Goal: Transaction & Acquisition: Subscribe to service/newsletter

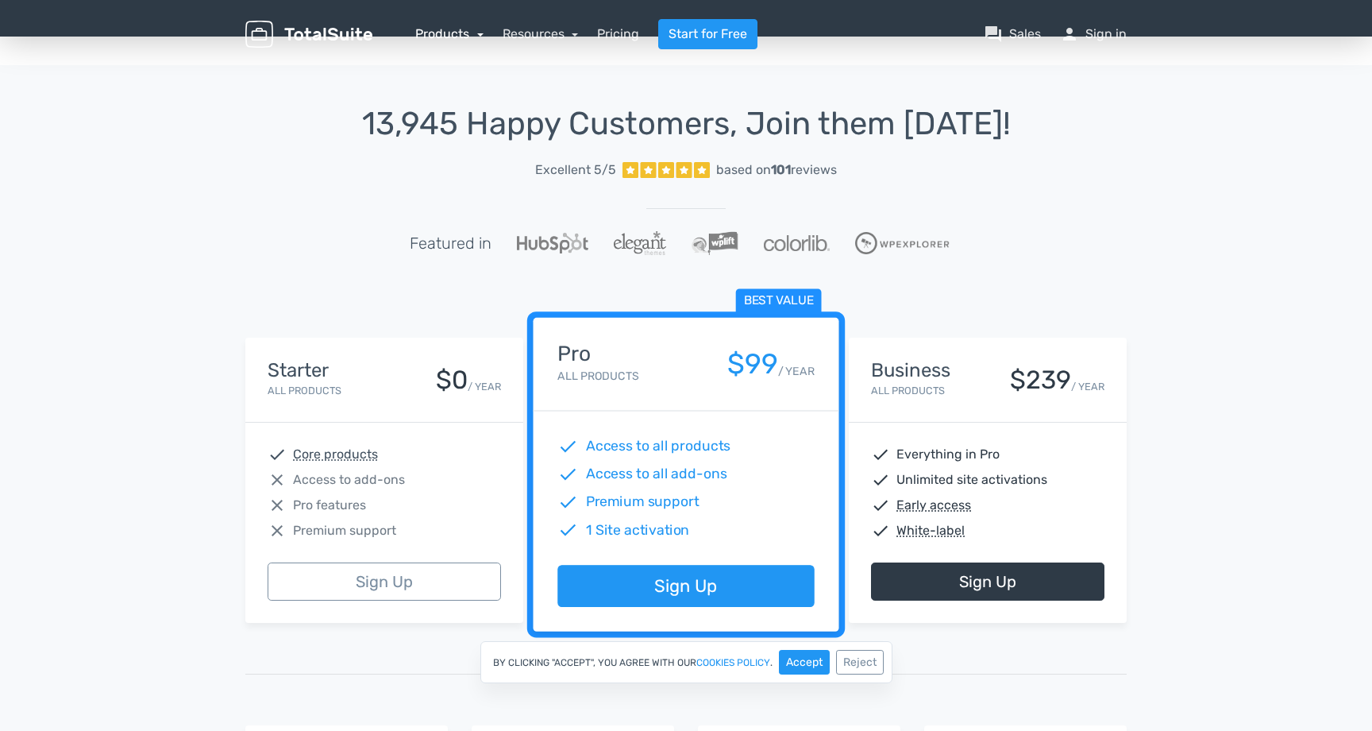
click at [442, 31] on link "Products" at bounding box center [449, 33] width 68 height 15
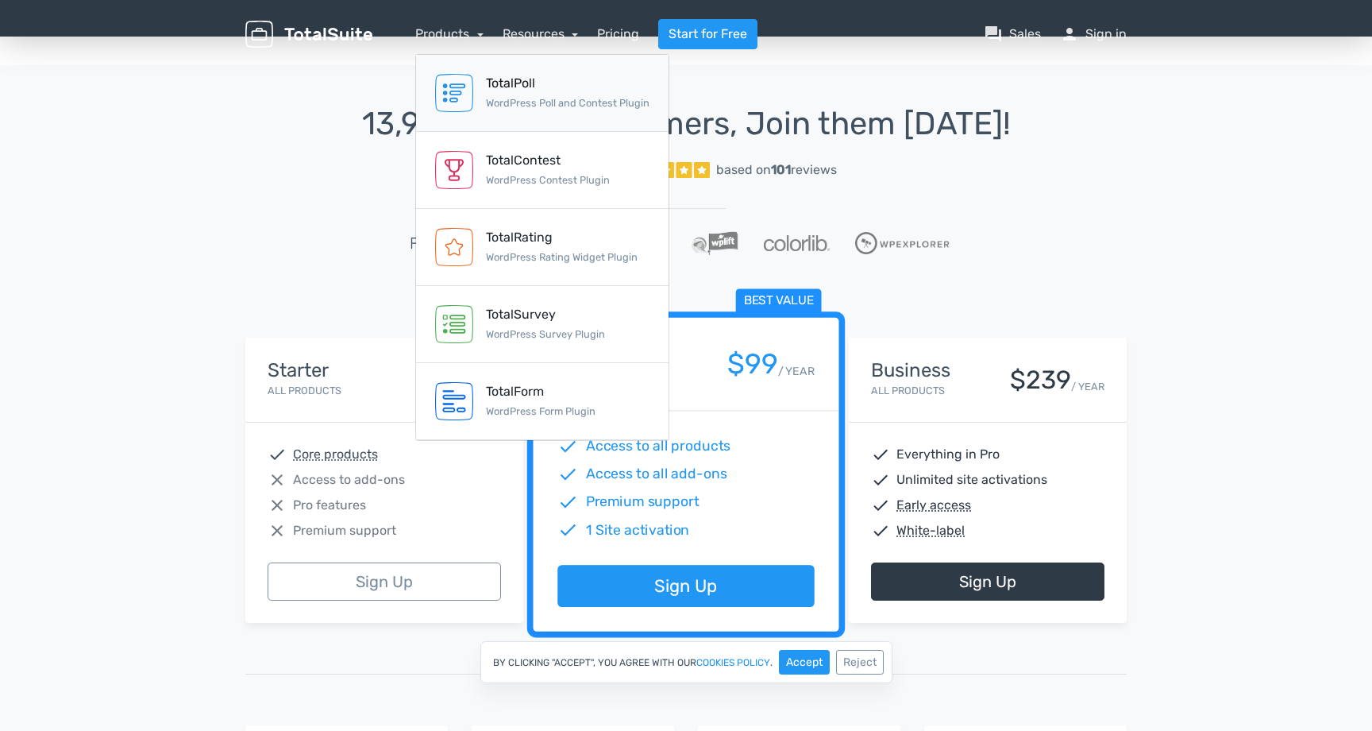
click at [519, 97] on small "WordPress Poll and Contest Plugin" at bounding box center [568, 103] width 164 height 12
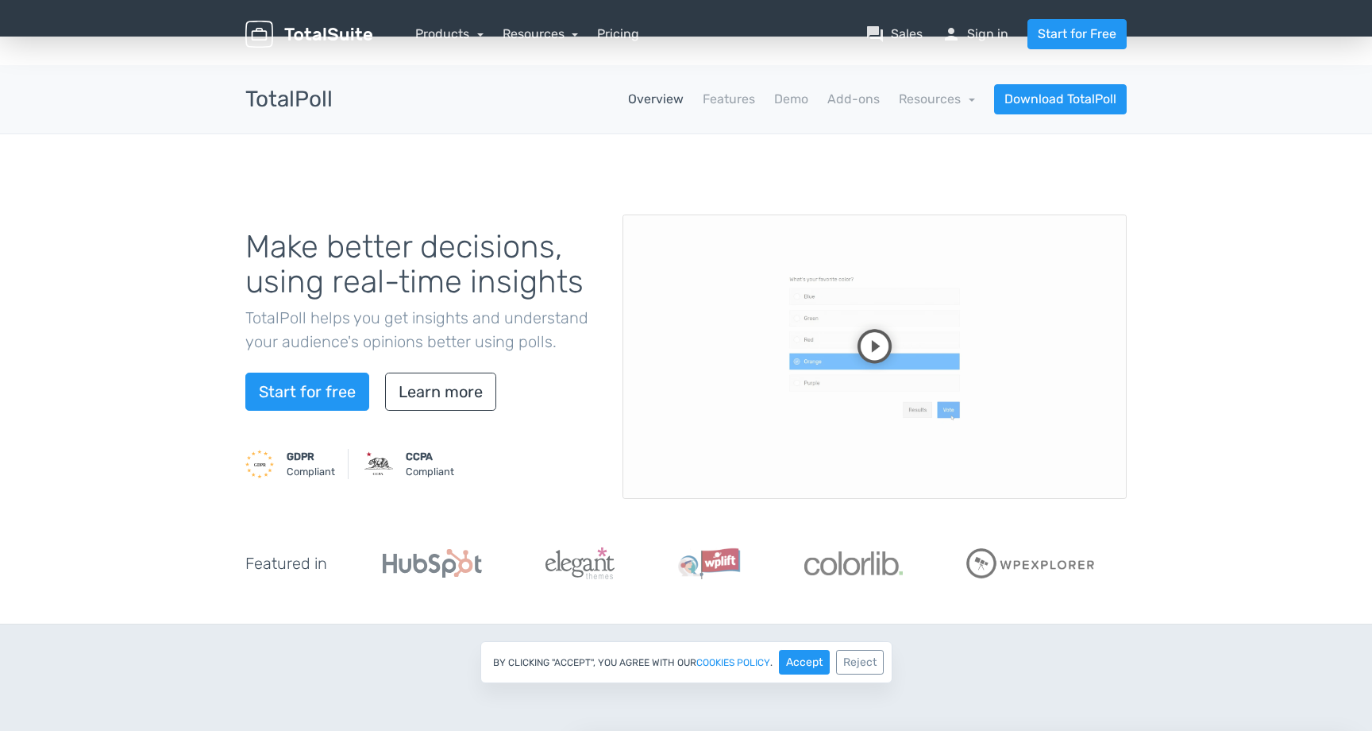
click at [876, 348] on video at bounding box center [875, 356] width 504 height 284
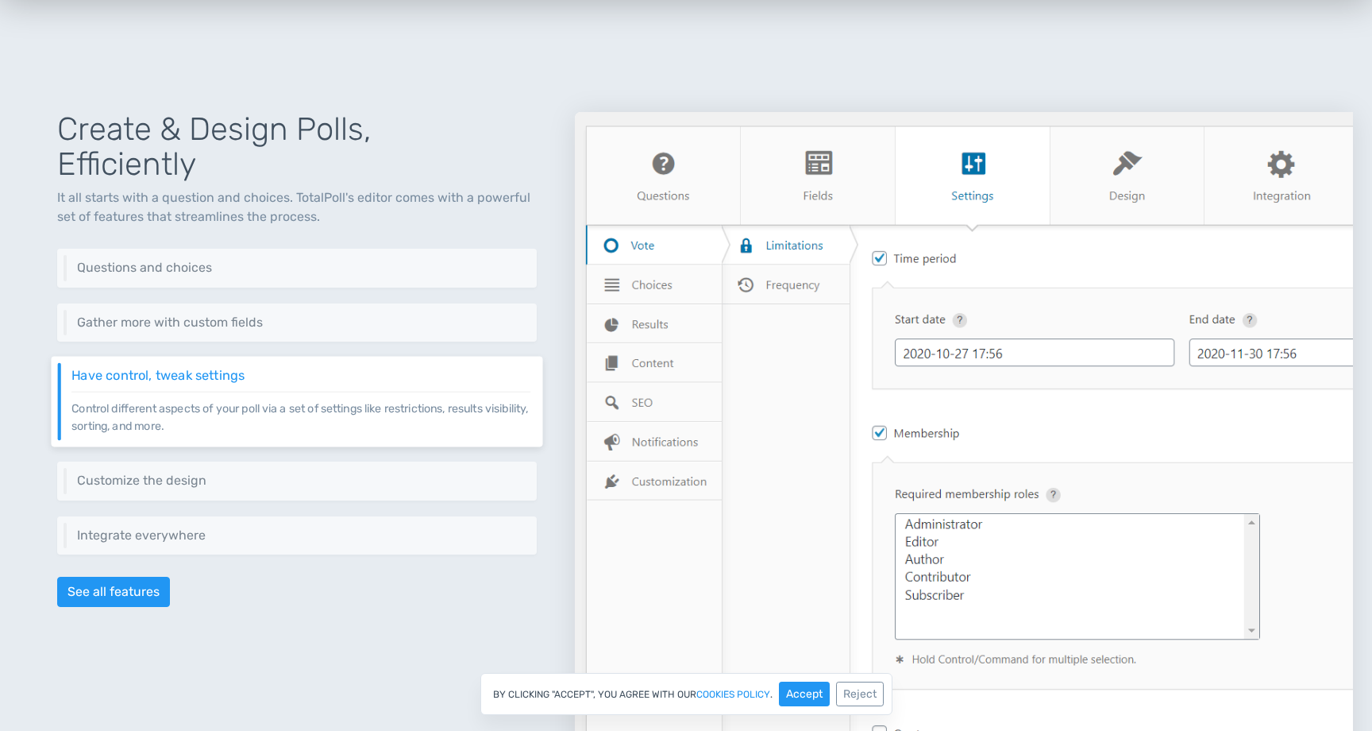
scroll to position [627, 0]
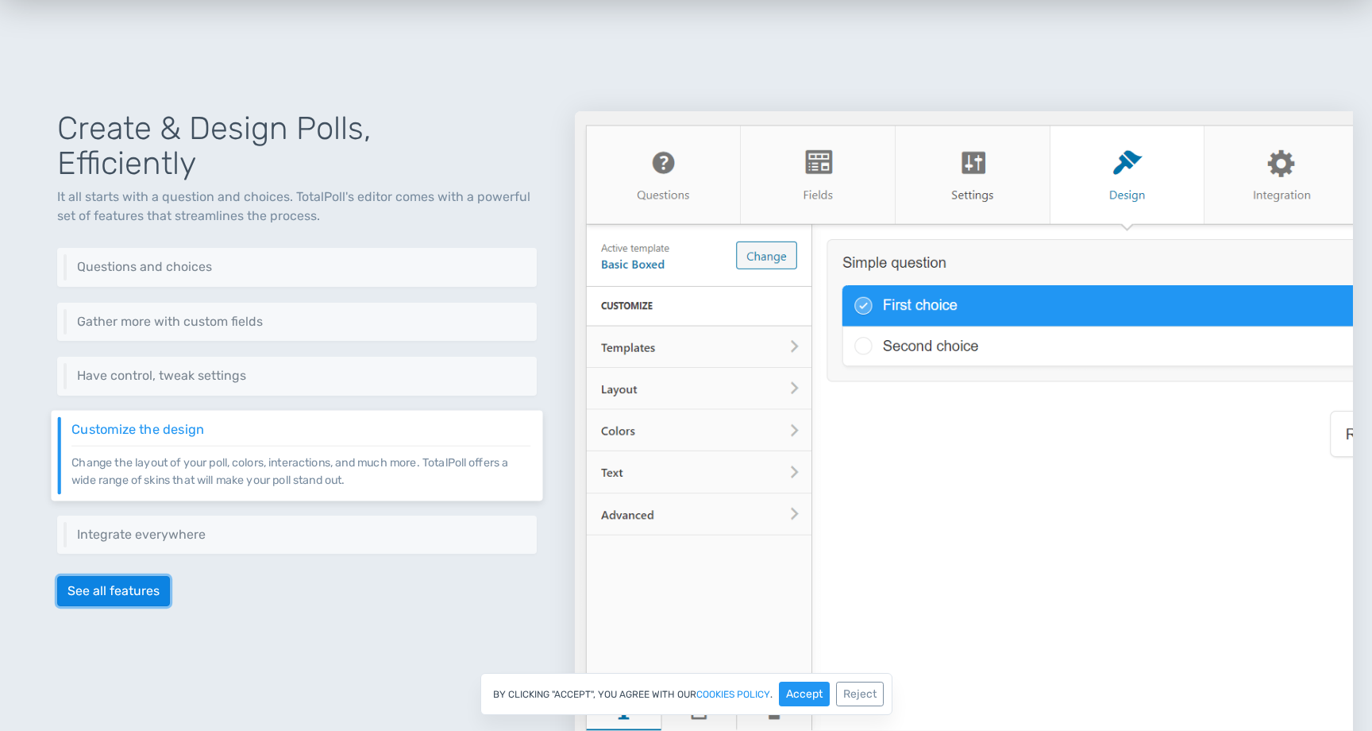
click at [118, 596] on link "See all features" at bounding box center [113, 591] width 113 height 30
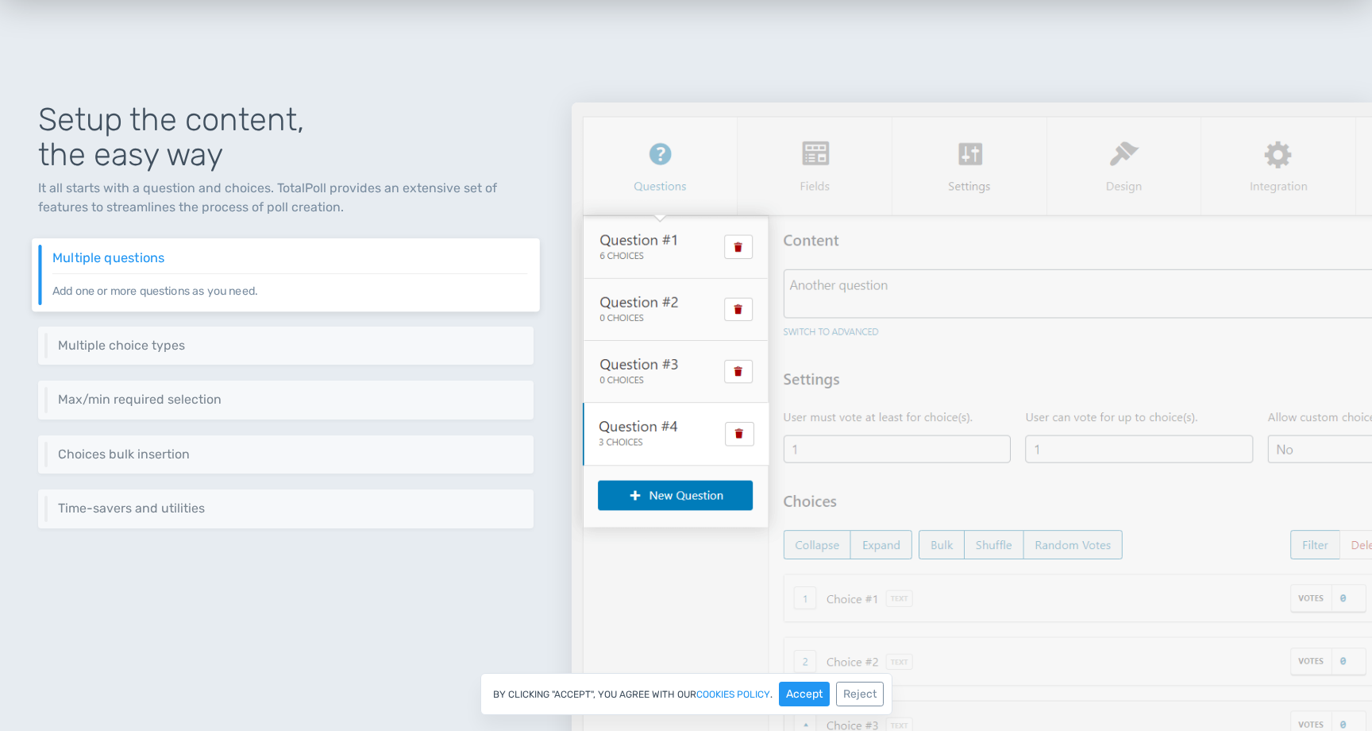
scroll to position [147, 0]
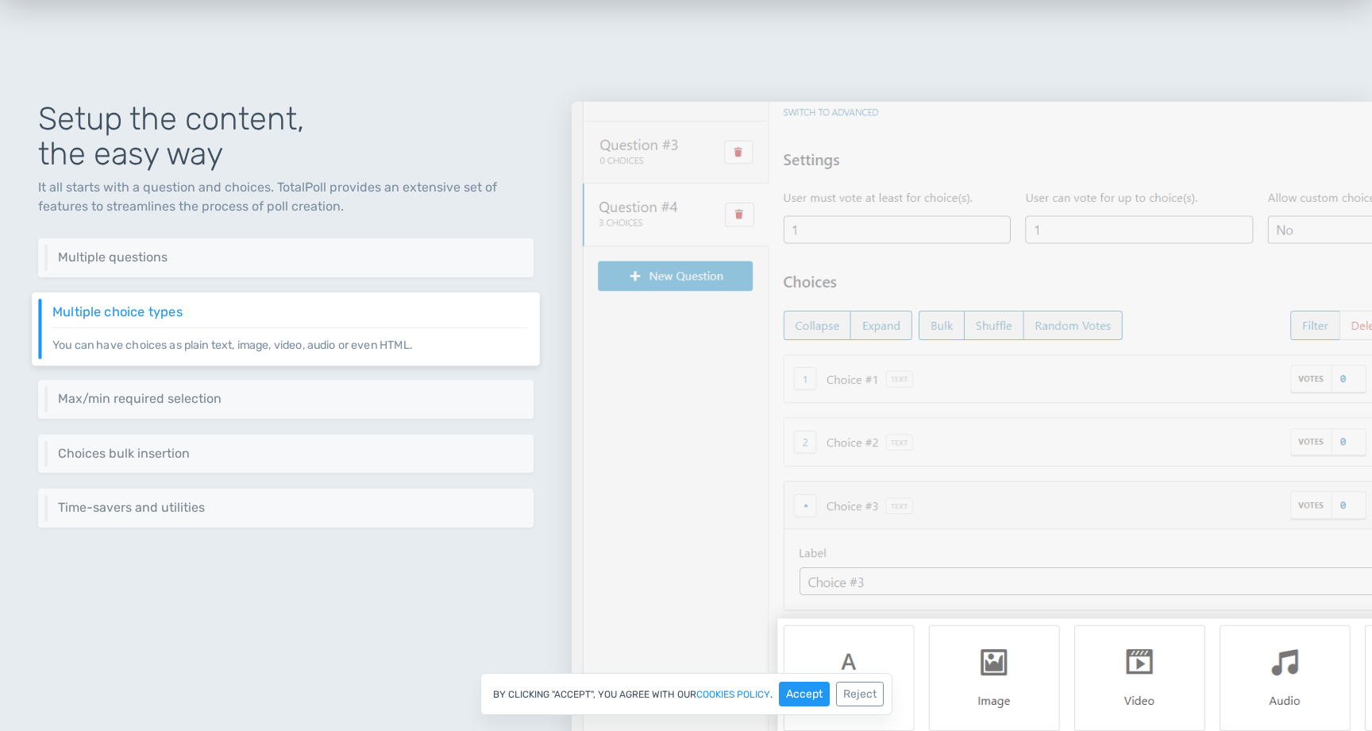
click at [280, 528] on div "Setup the content, the easy way It all starts with a question and choices. Tota…" at bounding box center [286, 412] width 572 height 696
click at [279, 512] on h6 "Time-savers and utilities" at bounding box center [290, 507] width 476 height 14
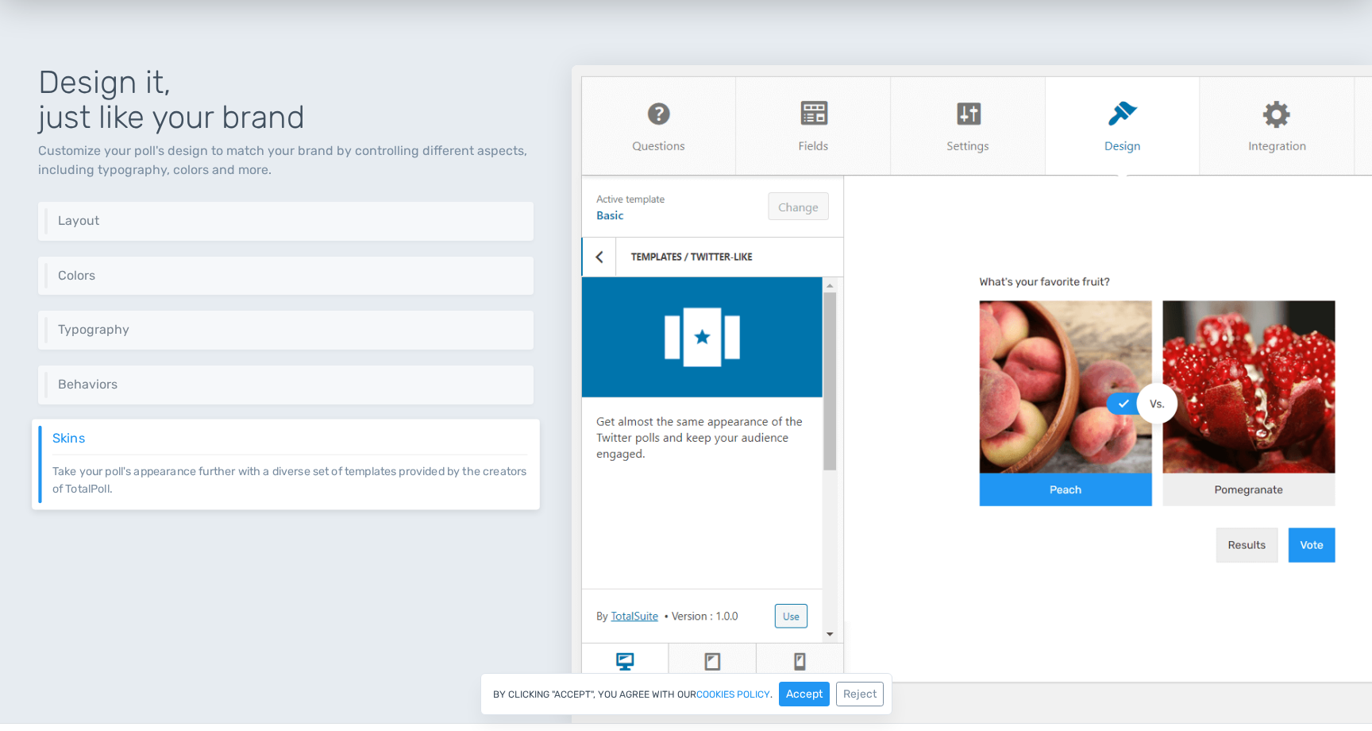
scroll to position [2973, 0]
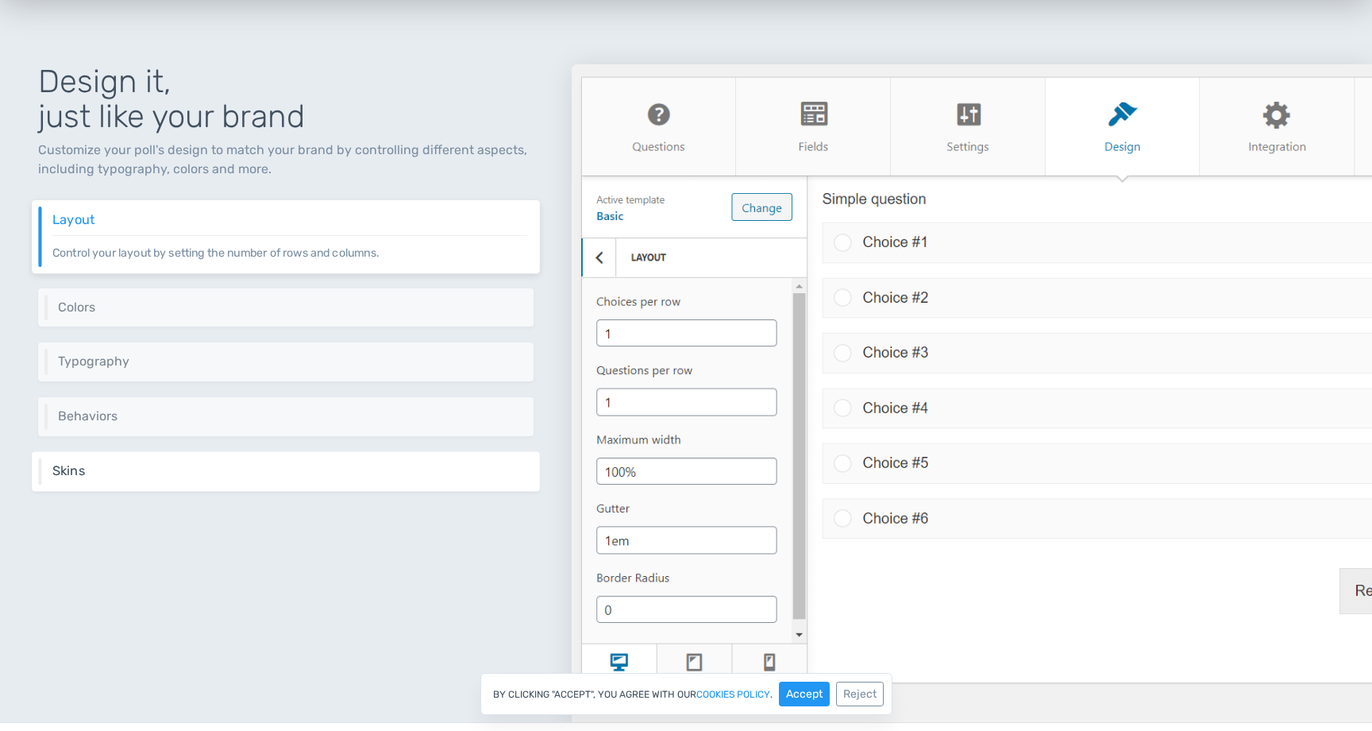
click at [403, 480] on div "Skins Take your poll's appearance further with a diverse set of templates provi…" at bounding box center [286, 471] width 508 height 40
click at [364, 479] on div "Skins Take your poll's appearance further with a diverse set of templates provi…" at bounding box center [286, 471] width 508 height 40
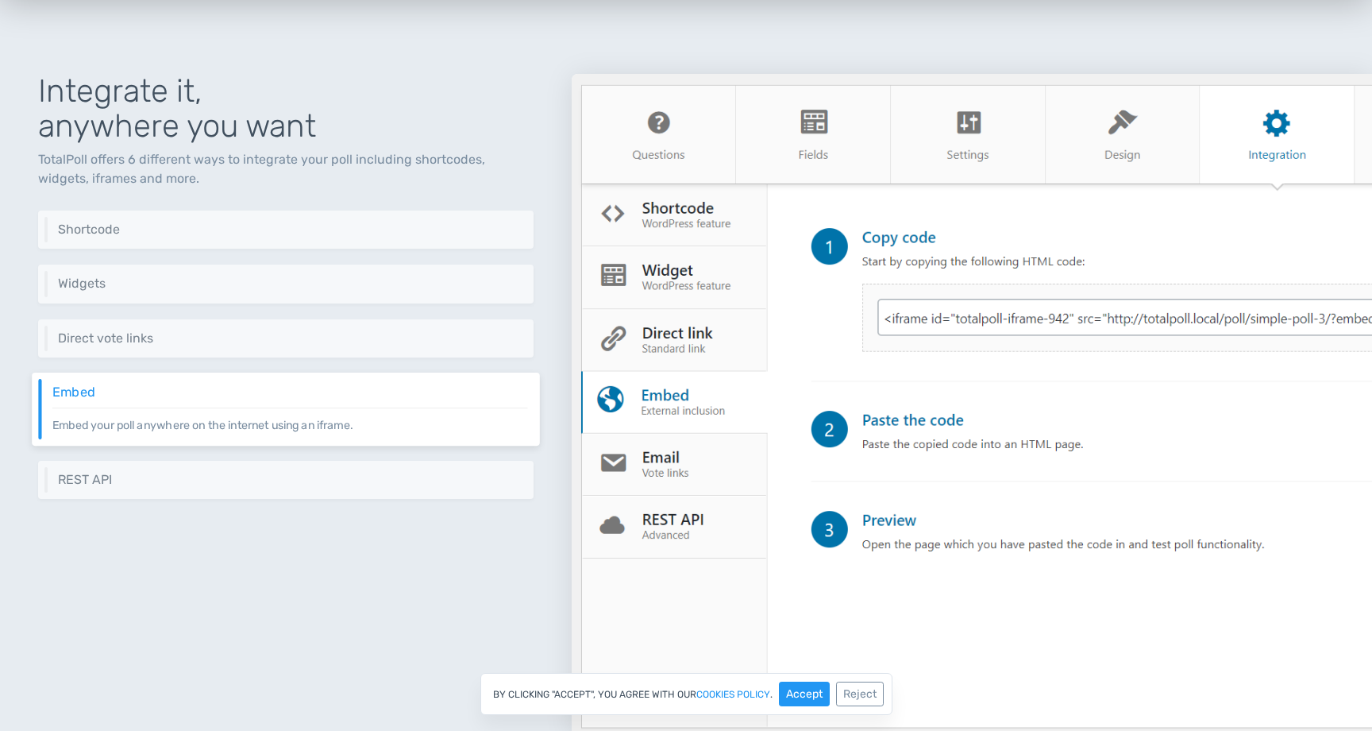
scroll to position [3892, 0]
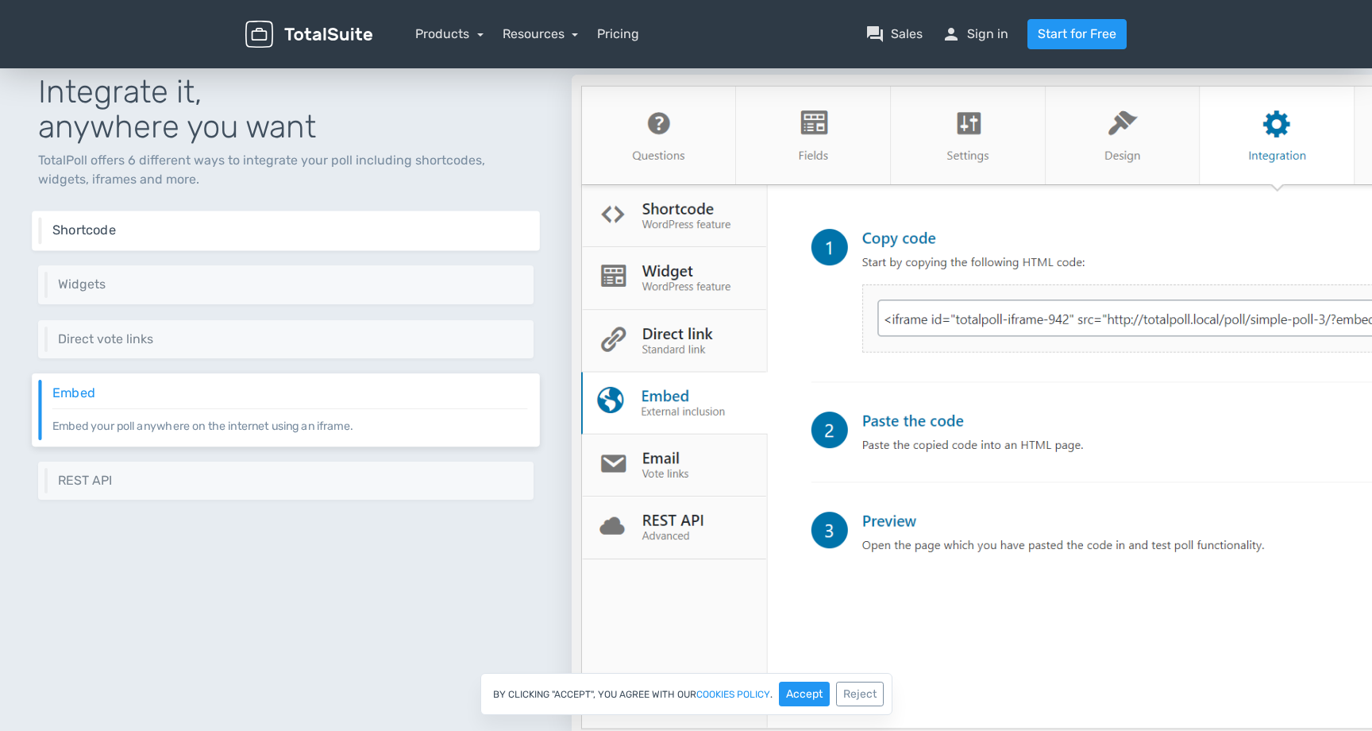
click at [283, 232] on h6 "Shortcode" at bounding box center [290, 229] width 476 height 14
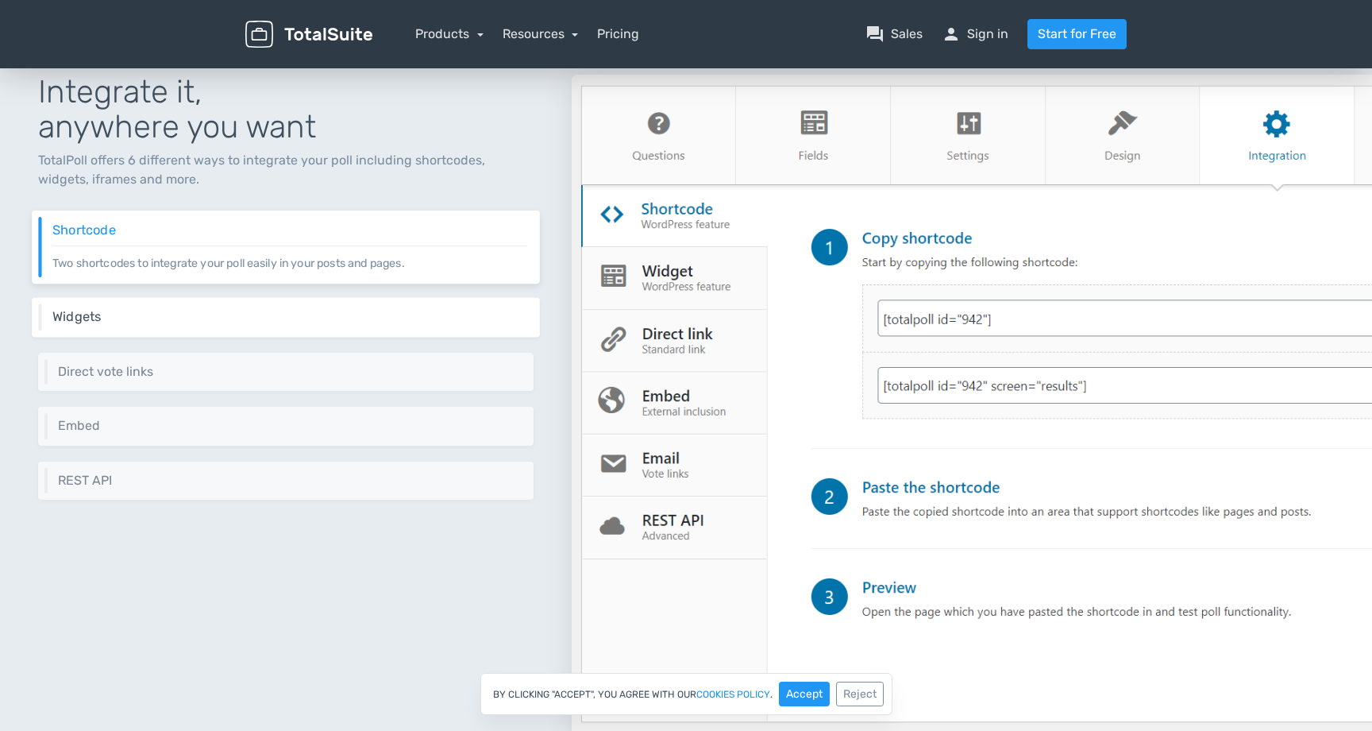
click at [260, 315] on h6 "Widgets" at bounding box center [290, 317] width 476 height 14
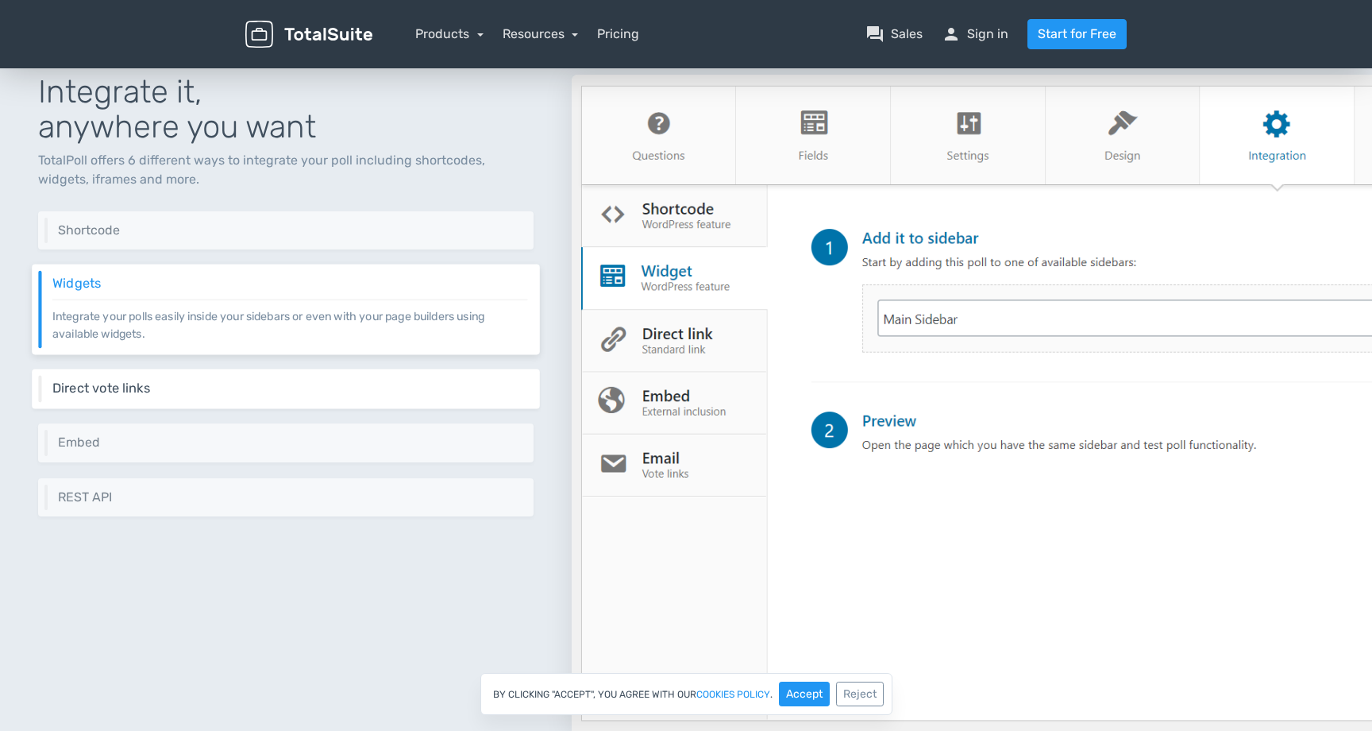
click at [257, 370] on div "Direct vote links Direct vote links are useful when you want to send your poll …" at bounding box center [286, 389] width 508 height 40
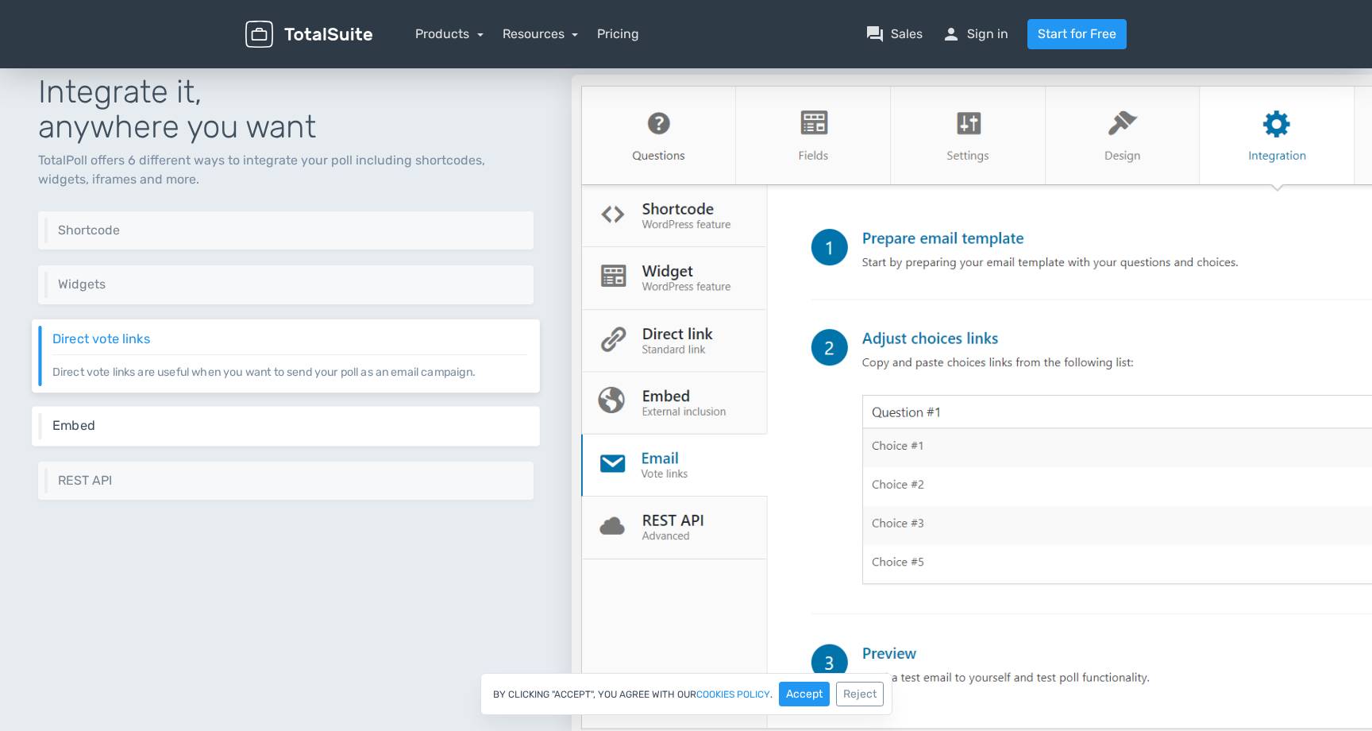
click at [248, 415] on div "Embed Embed your poll anywhere on the internet using an iframe." at bounding box center [286, 427] width 508 height 40
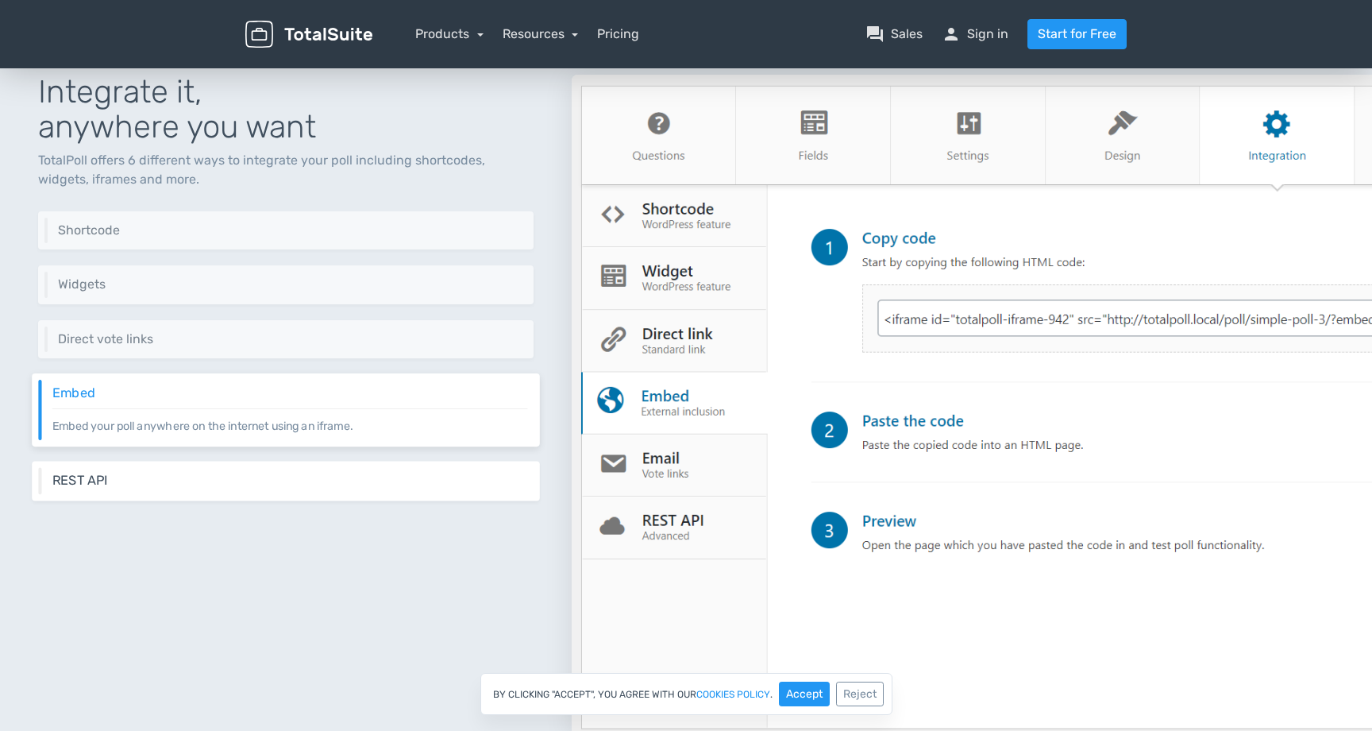
click at [248, 484] on h6 "REST API" at bounding box center [290, 480] width 476 height 14
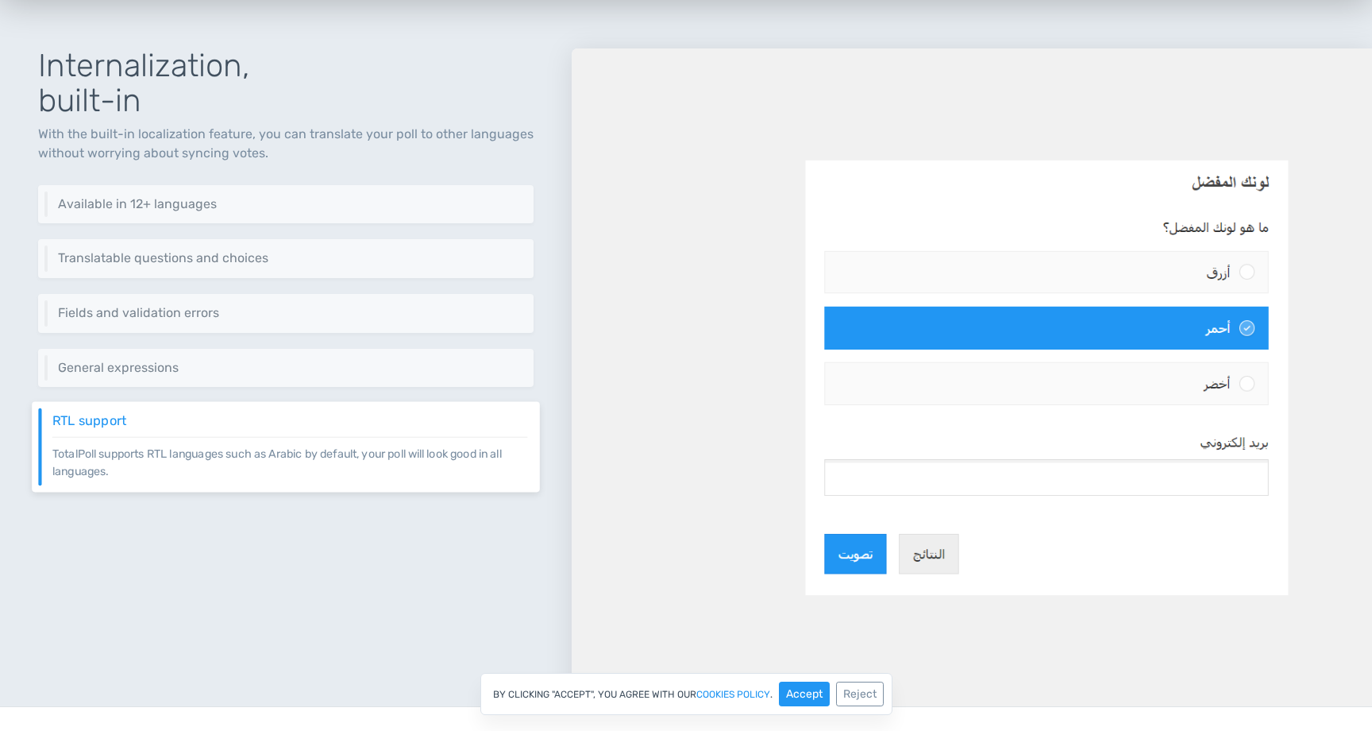
scroll to position [4845, 0]
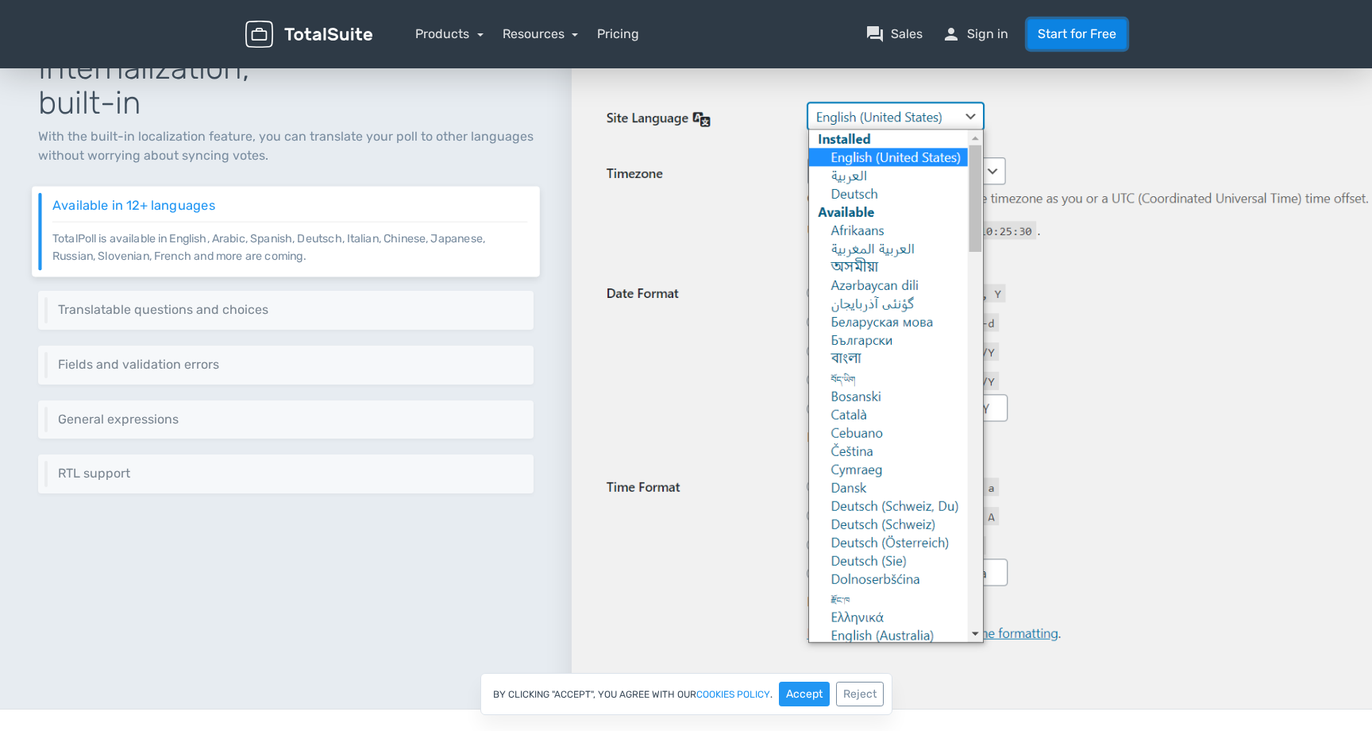
click at [1090, 33] on link "Start for Free" at bounding box center [1077, 34] width 99 height 30
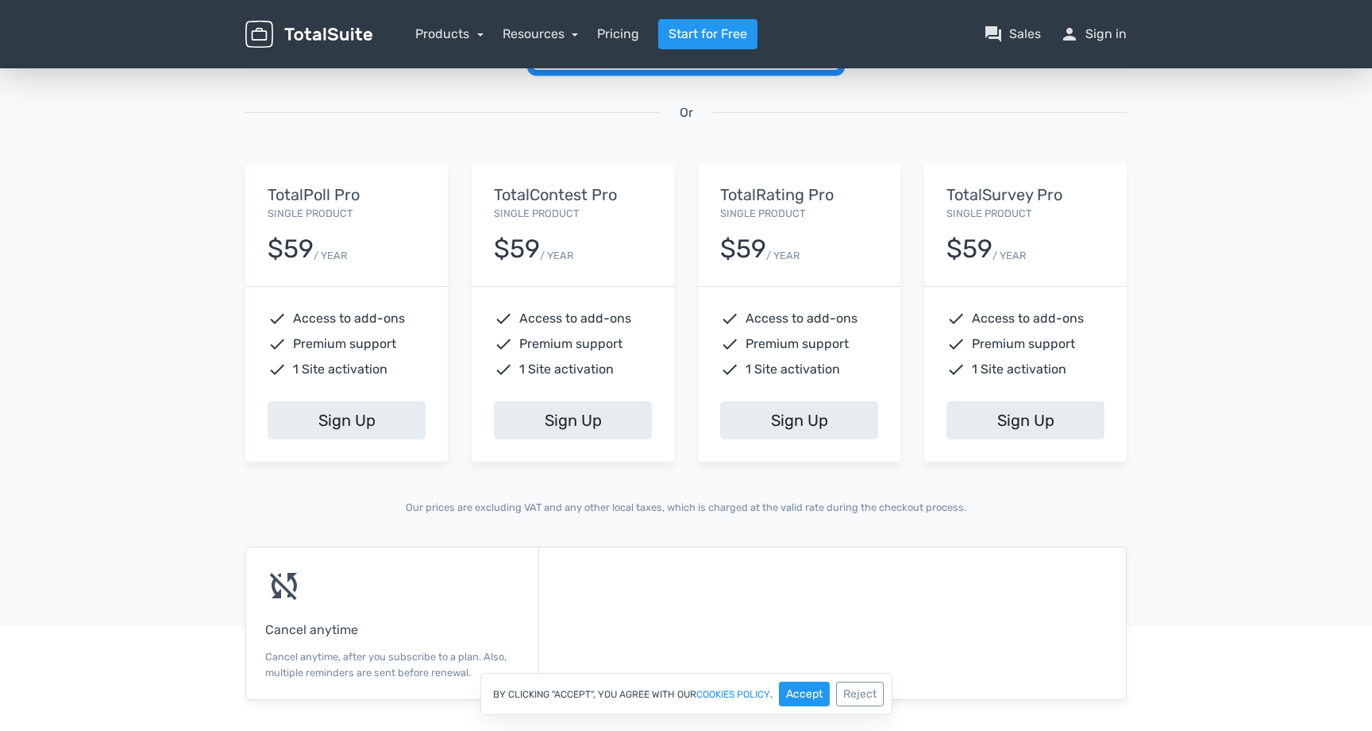
scroll to position [581, 0]
